Goal: Information Seeking & Learning: Learn about a topic

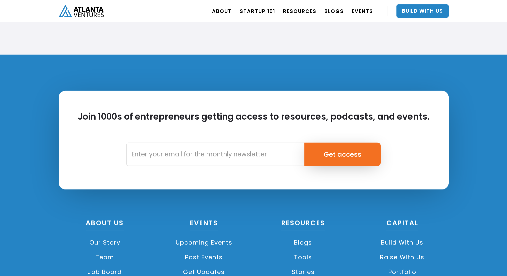
scroll to position [1591, 0]
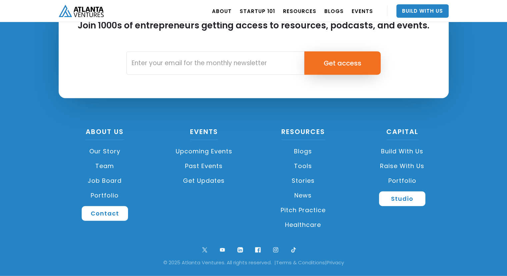
click at [109, 196] on link "Portfolio" at bounding box center [105, 195] width 93 height 15
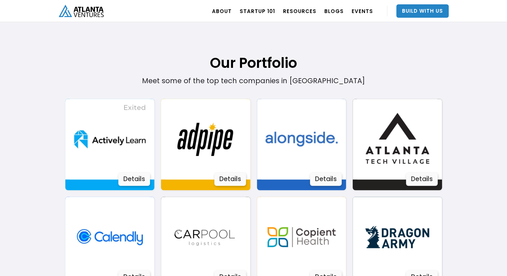
scroll to position [540, 0]
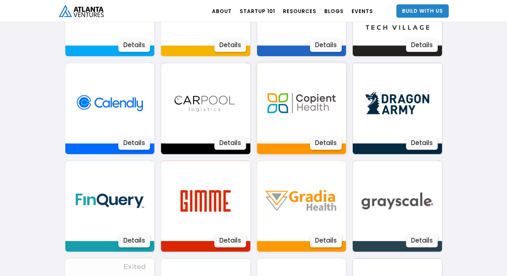
click at [323, 136] on div "Details" at bounding box center [326, 142] width 32 height 13
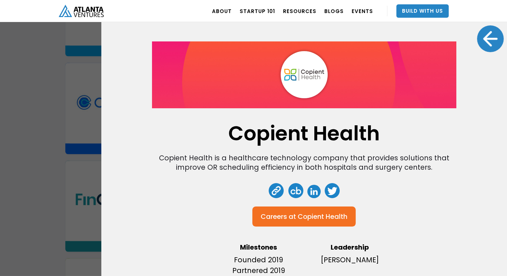
click at [485, 42] on div at bounding box center [490, 38] width 27 height 27
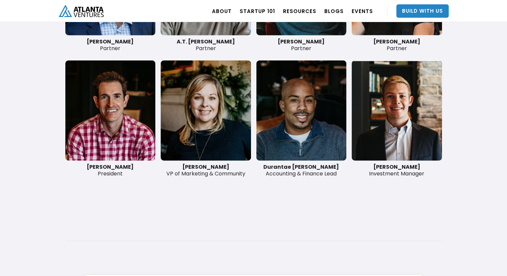
scroll to position [1675, 0]
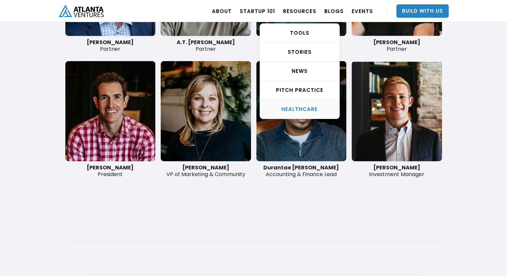
click at [293, 108] on div "HEALTHCARE" at bounding box center [299, 109] width 79 height 7
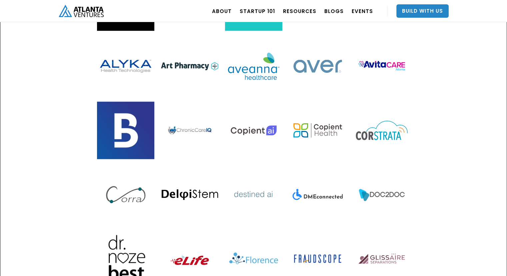
scroll to position [572, 0]
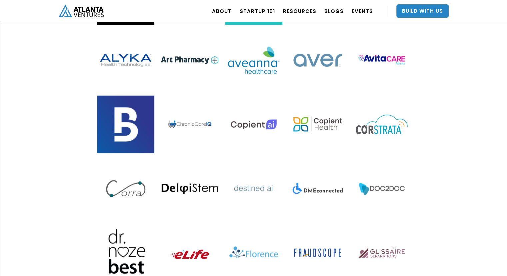
click at [259, 96] on img at bounding box center [253, 123] width 57 height 57
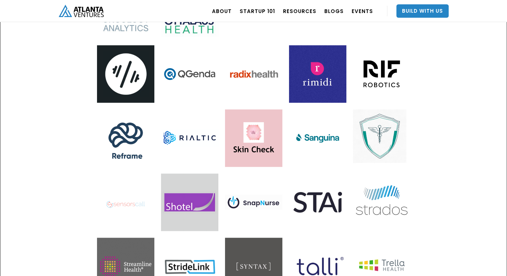
scroll to position [1328, 0]
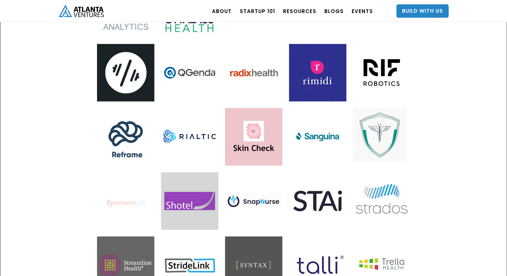
click at [191, 110] on img at bounding box center [189, 136] width 57 height 57
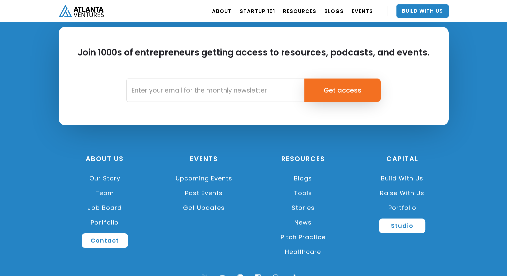
scroll to position [2411, 0]
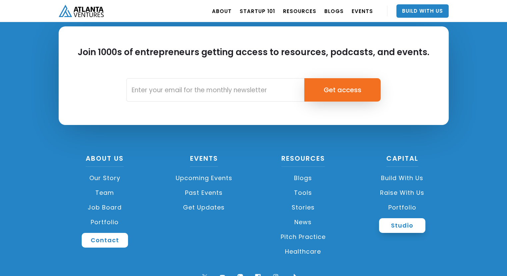
click at [407, 218] on link "Studio" at bounding box center [402, 225] width 46 height 15
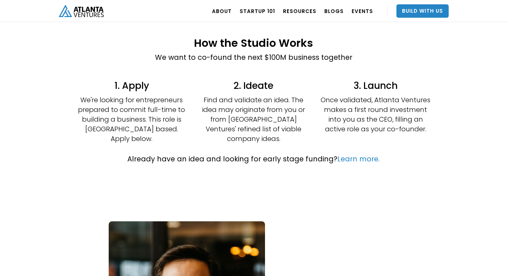
scroll to position [165, 0]
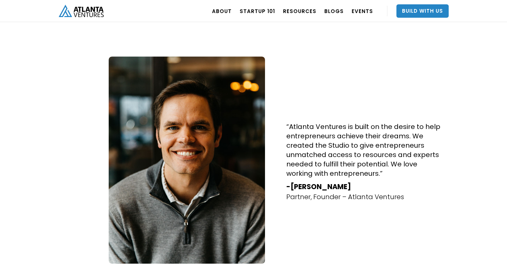
click at [287, 198] on div "“Atlanta Ventures is built on the desire to help entrepreneurs achieve their dr…" at bounding box center [365, 159] width 167 height 207
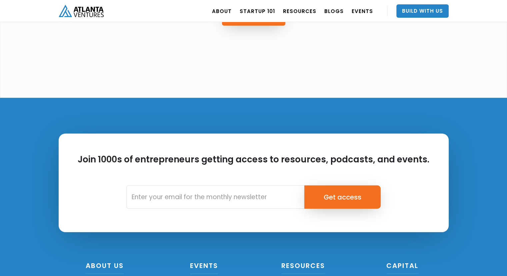
scroll to position [1867, 0]
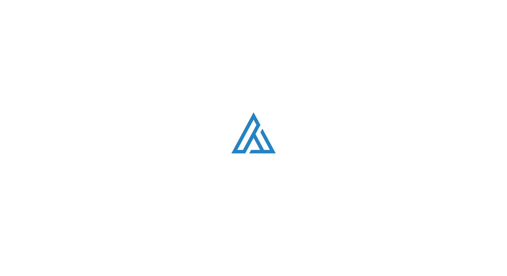
scroll to position [1867, 0]
